Goal: Navigation & Orientation: Find specific page/section

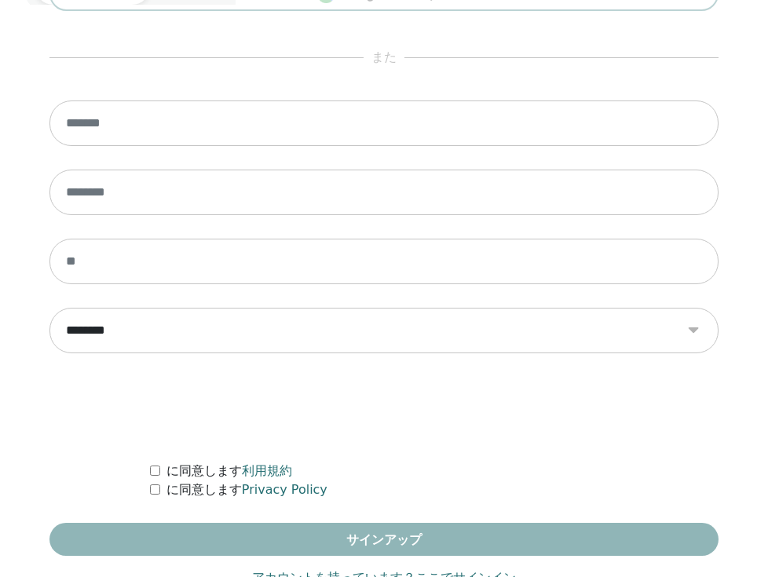
scroll to position [930, 0]
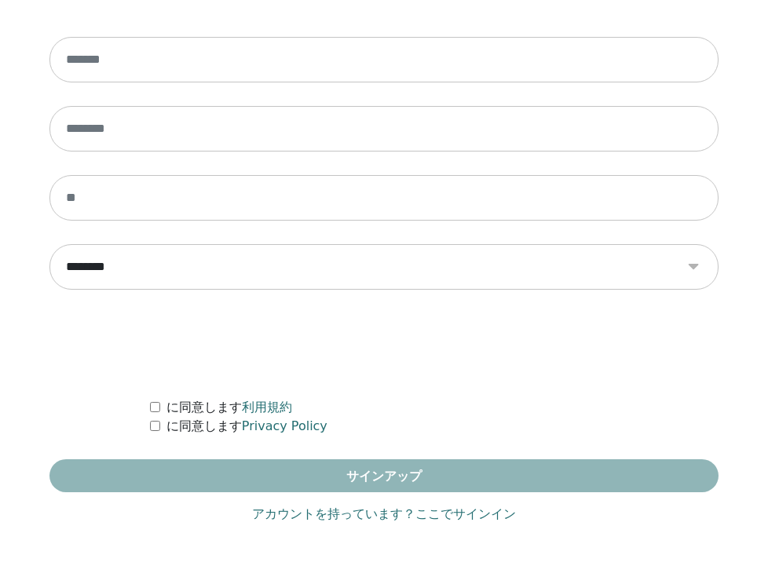
click at [305, 510] on link "アカウントを持っています？ここでサインイン" at bounding box center [384, 514] width 264 height 19
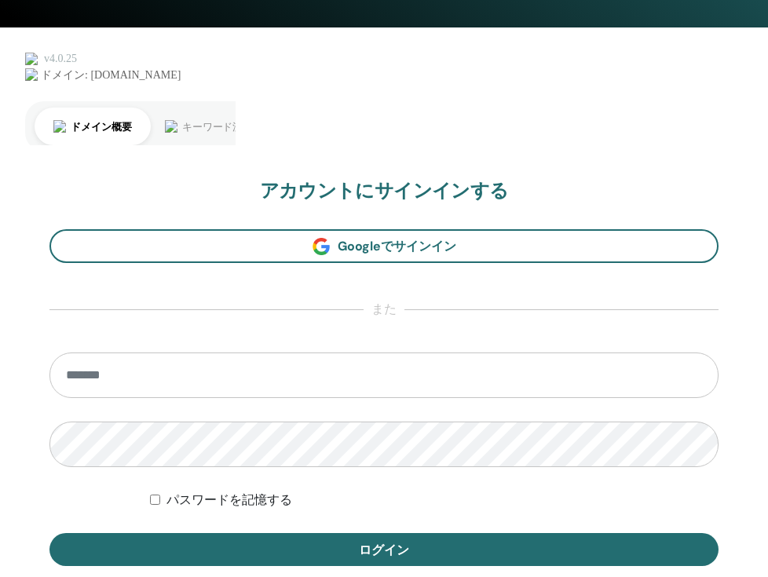
scroll to position [930, 0]
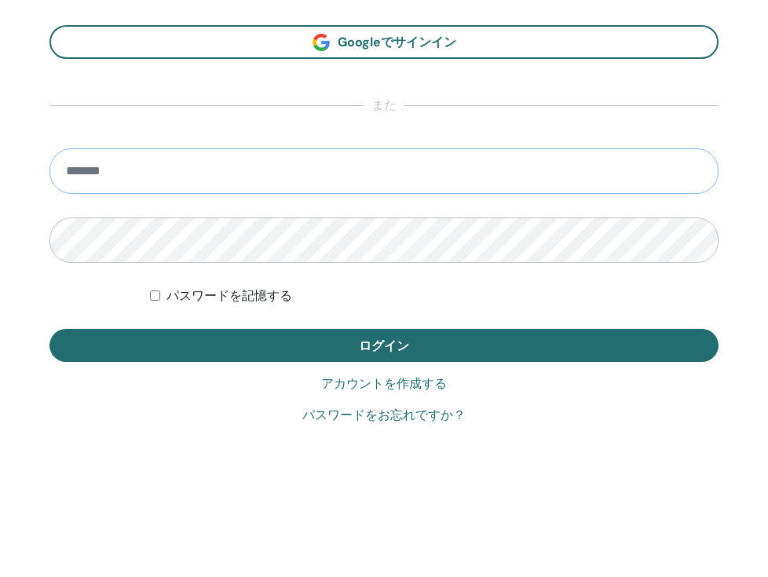
click at [333, 174] on input "email" at bounding box center [383, 171] width 669 height 46
type input "**********"
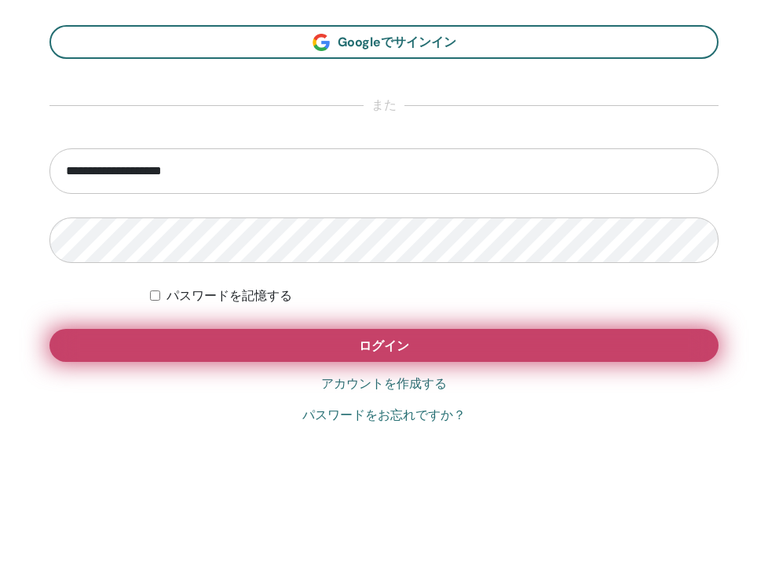
click at [214, 344] on button "ログイン" at bounding box center [383, 345] width 669 height 33
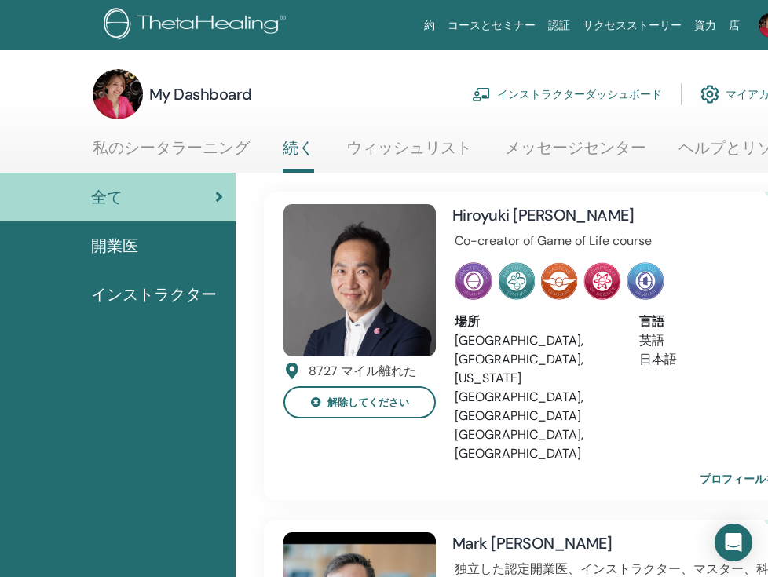
click at [568, 97] on link "インストラクターダッシュボード" at bounding box center [567, 94] width 190 height 35
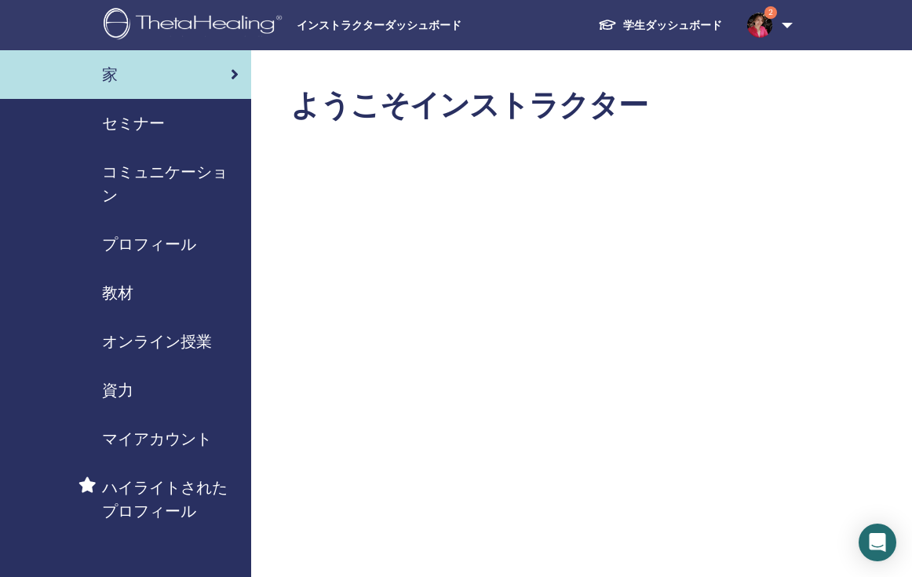
click at [758, 21] on img at bounding box center [759, 25] width 25 height 25
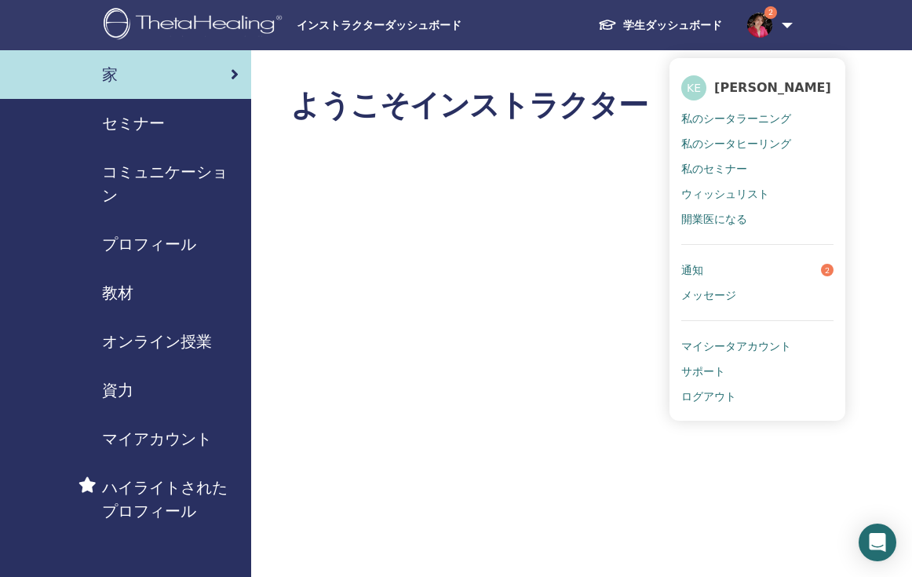
click at [732, 258] on link "通知 2" at bounding box center [757, 269] width 152 height 25
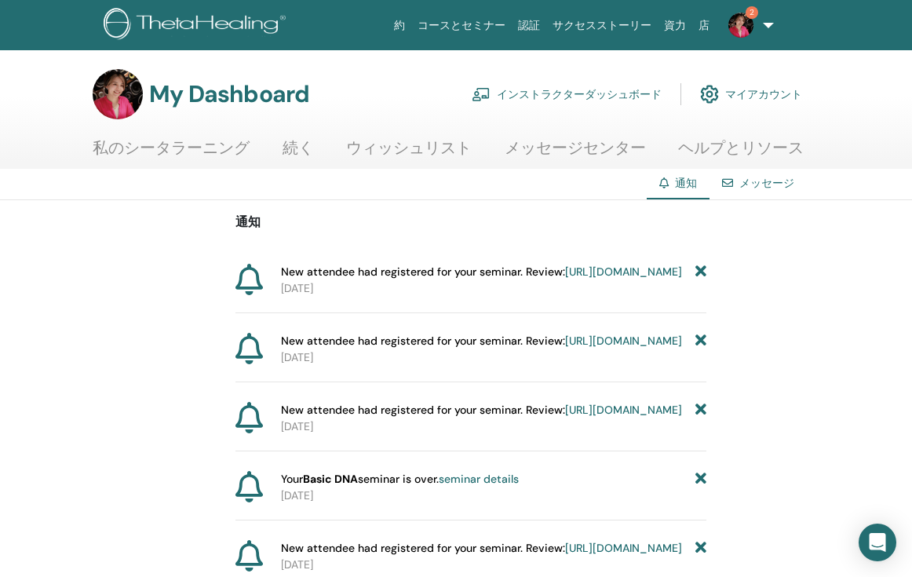
click at [744, 33] on img at bounding box center [740, 25] width 25 height 25
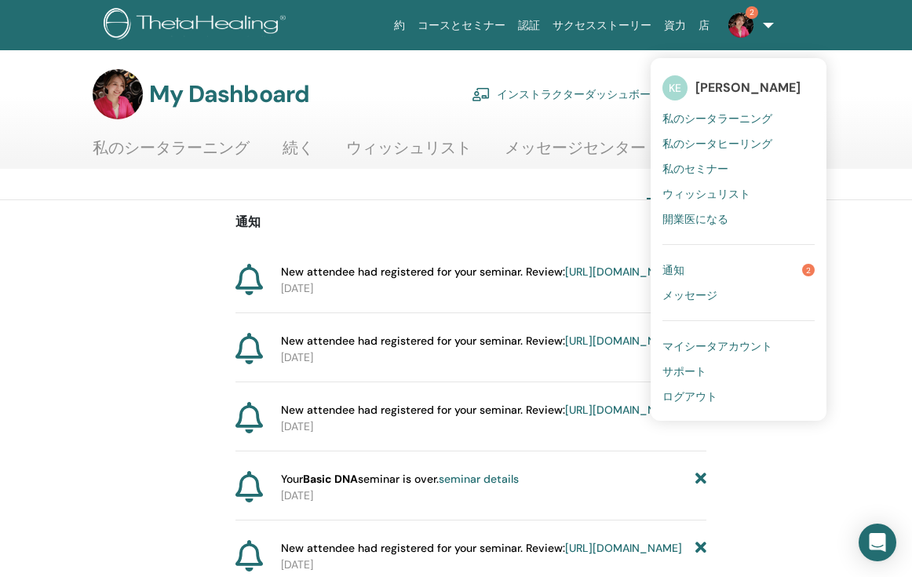
click at [743, 272] on link "通知 2" at bounding box center [738, 269] width 152 height 25
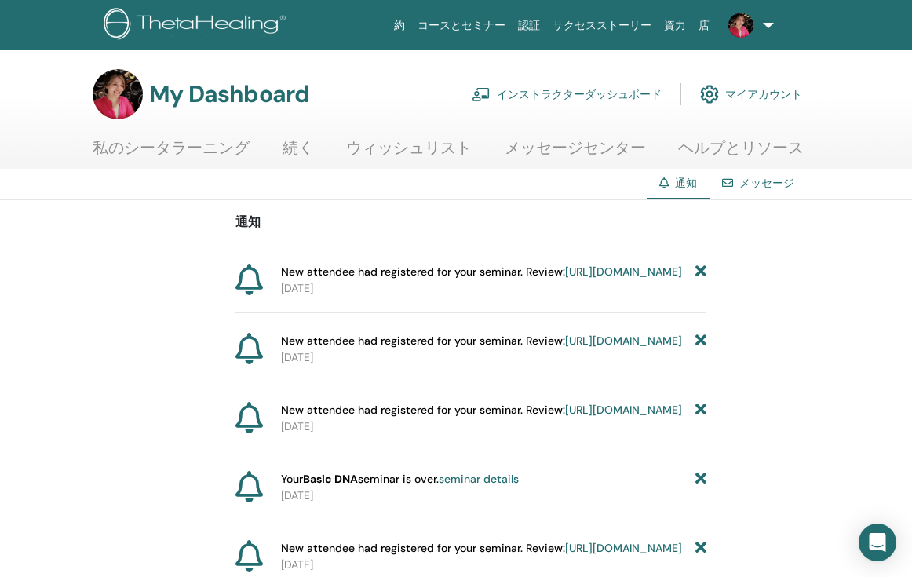
click at [564, 88] on link "インストラクターダッシュボード" at bounding box center [567, 94] width 190 height 35
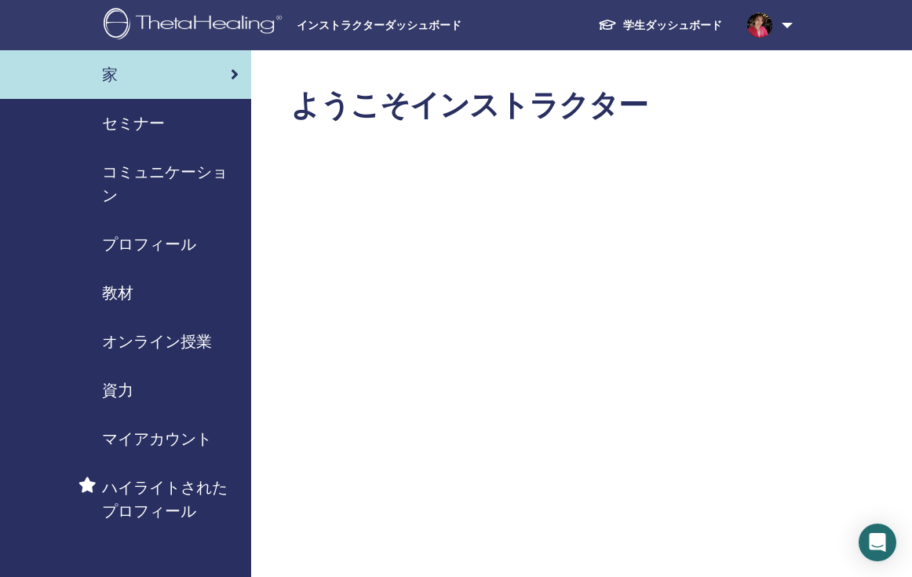
click at [185, 174] on span "コミュニケーション" at bounding box center [170, 183] width 137 height 47
